Goal: Task Accomplishment & Management: Use online tool/utility

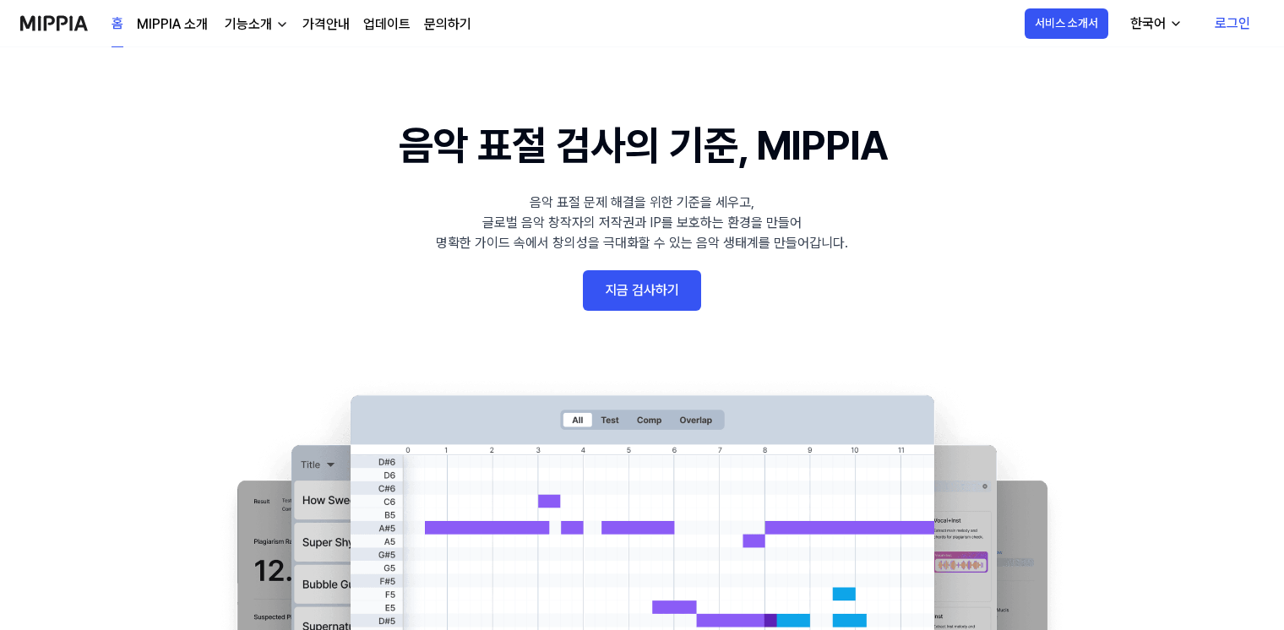
click at [1227, 23] on link "로그인" at bounding box center [1232, 23] width 63 height 47
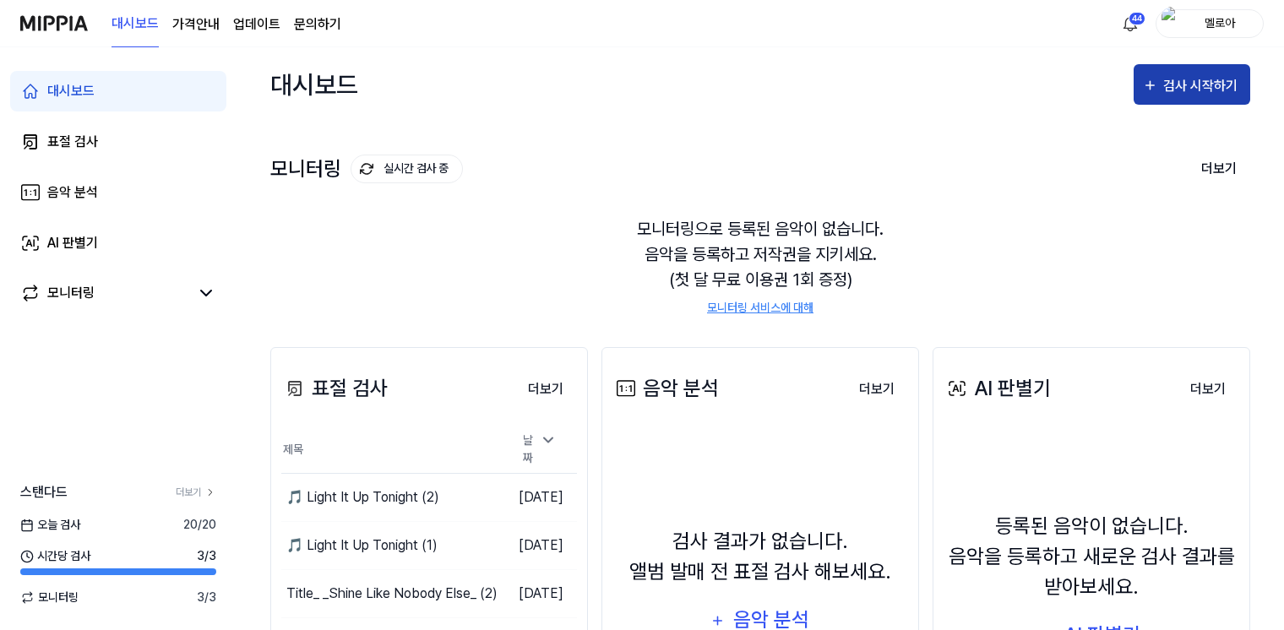
click at [1189, 85] on div "검사 시작하기" at bounding box center [1202, 86] width 79 height 22
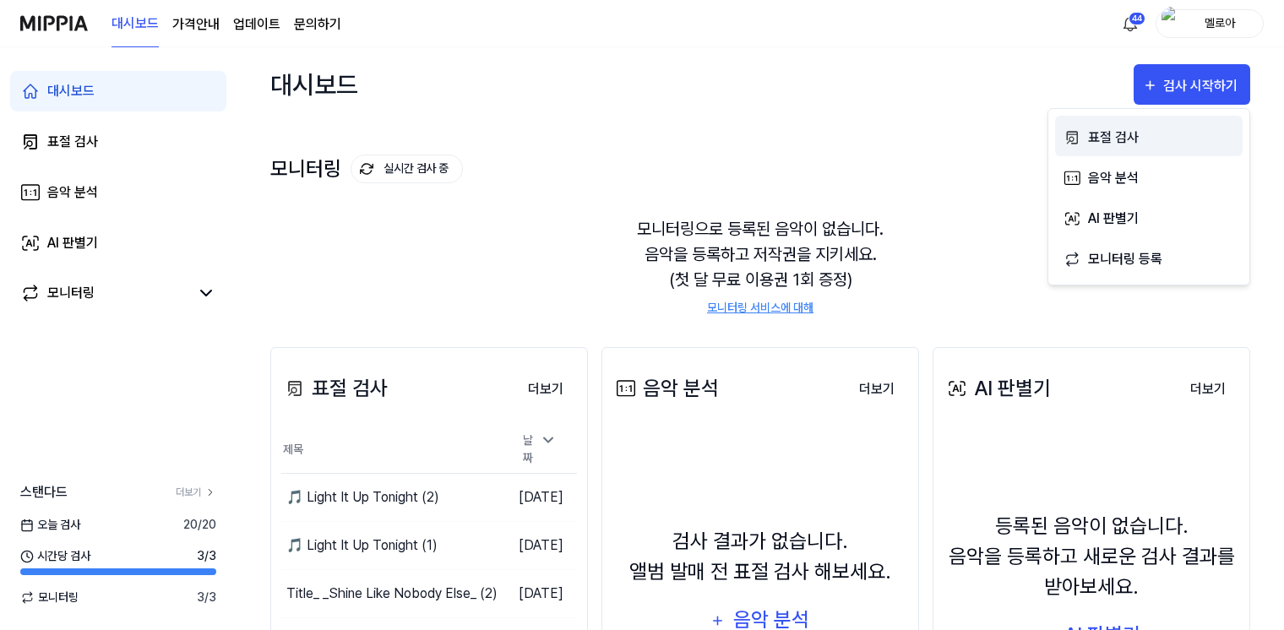
click at [1137, 137] on div "표절 검사" at bounding box center [1161, 138] width 147 height 22
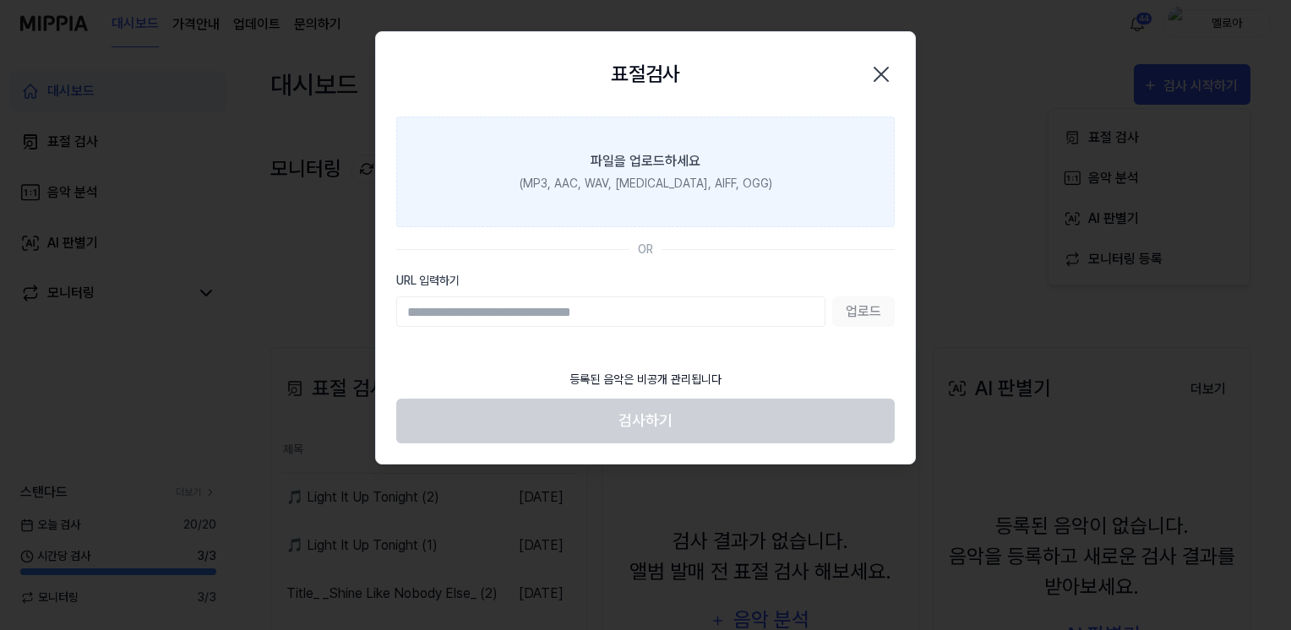
click at [582, 178] on div "(MP3, AAC, WAV, FLAC, AIFF, OGG)" at bounding box center [646, 184] width 253 height 18
click at [0, 0] on input "파일을 업로드하세요 (MP3, AAC, WAV, FLAC, AIFF, OGG)" at bounding box center [0, 0] width 0 height 0
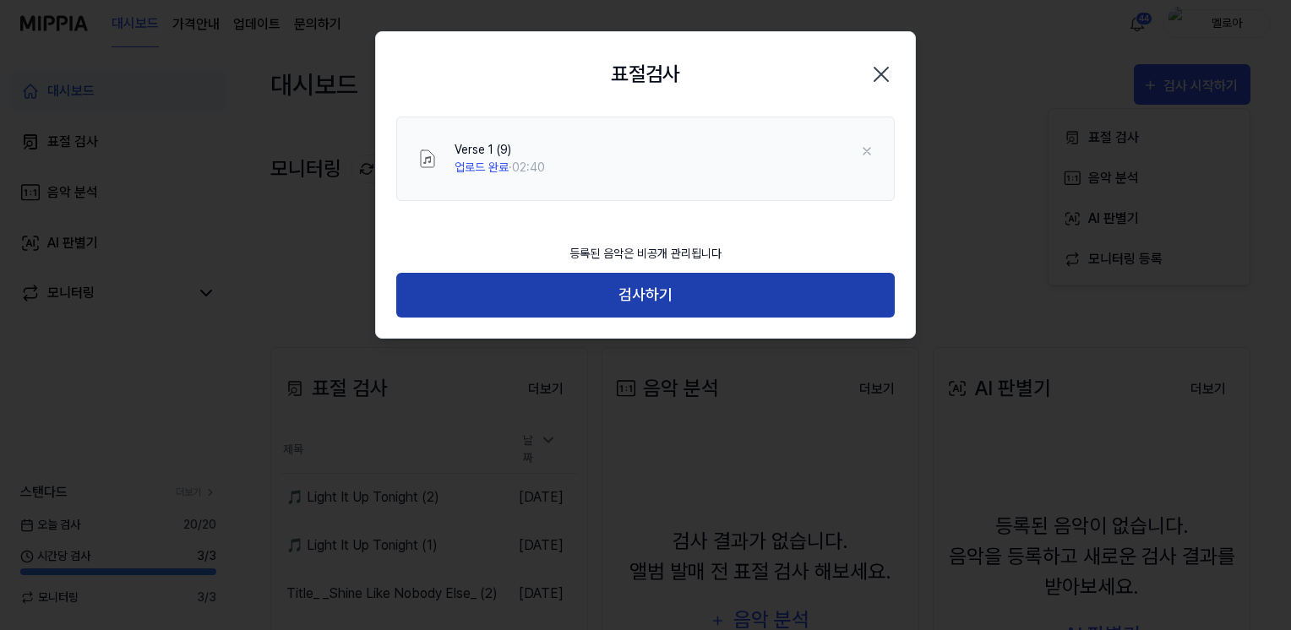
click at [592, 286] on button "검사하기" at bounding box center [645, 295] width 498 height 45
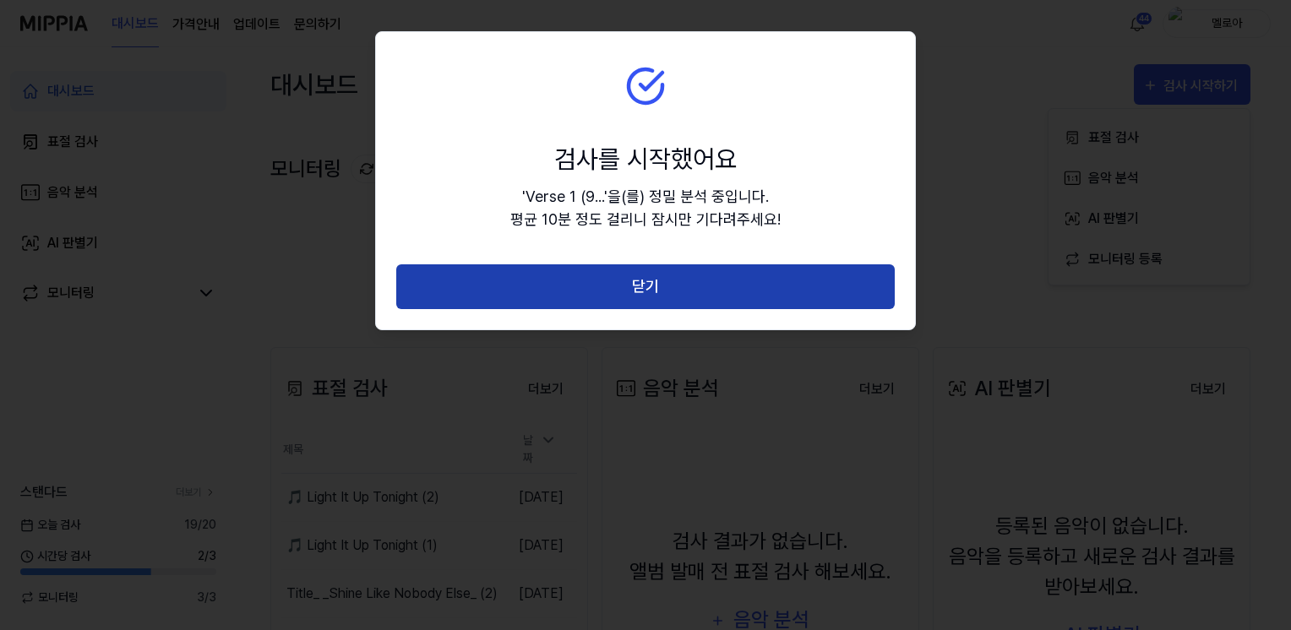
click at [631, 279] on button "닫기" at bounding box center [645, 286] width 498 height 45
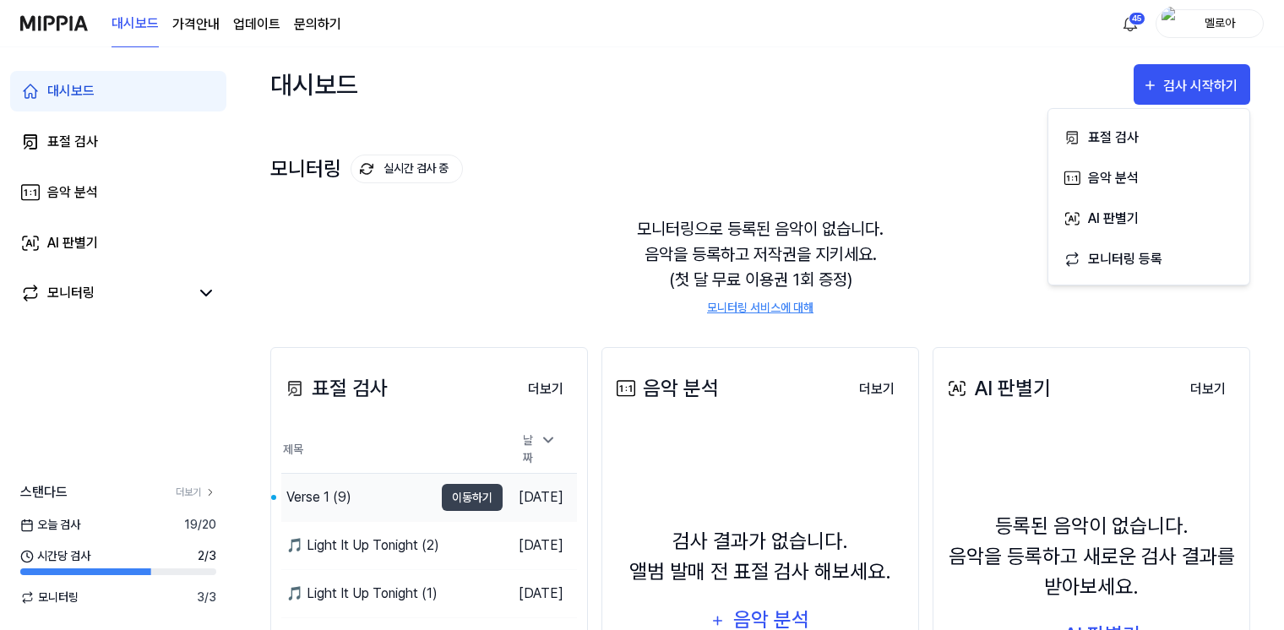
click at [302, 488] on div "Verse 1 (9)" at bounding box center [318, 497] width 65 height 20
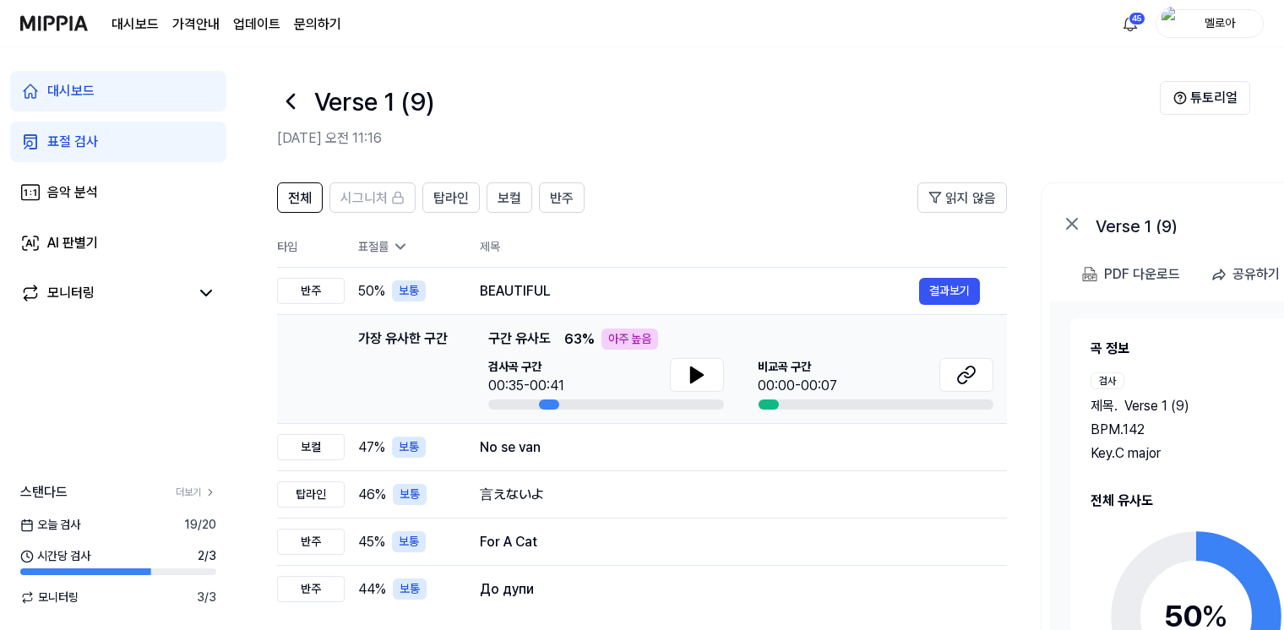
click at [1189, 553] on circle at bounding box center [1196, 617] width 141 height 141
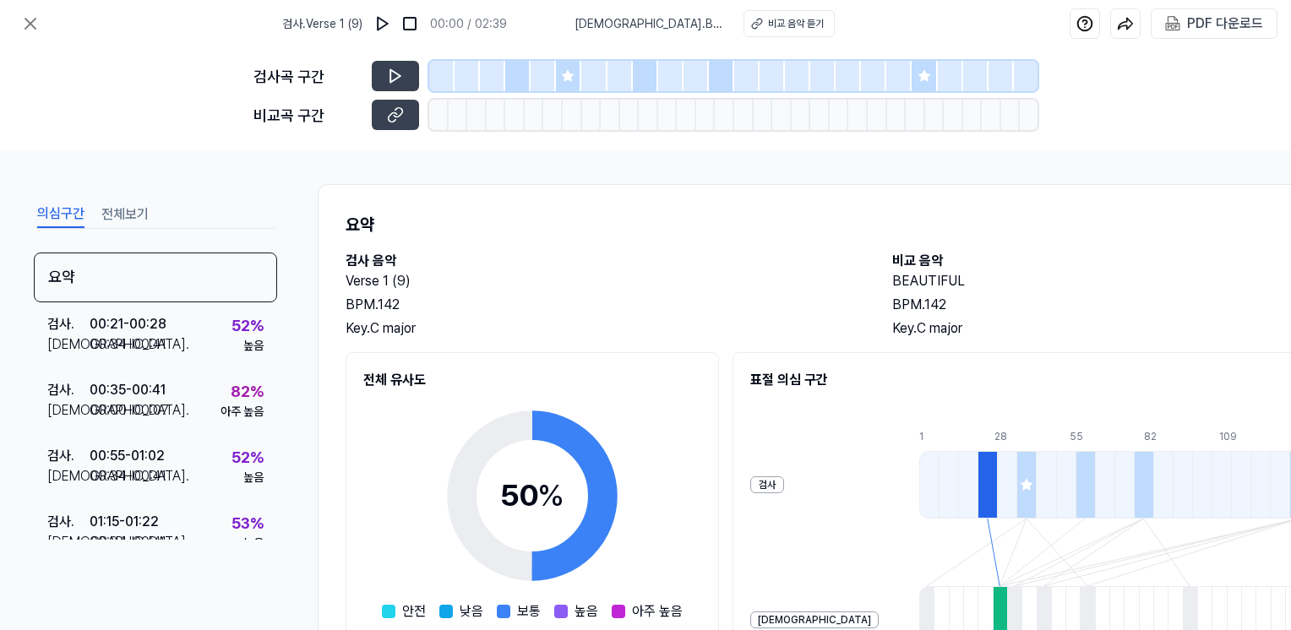
scroll to position [253, 0]
